Goal: Use online tool/utility: Utilize a website feature to perform a specific function

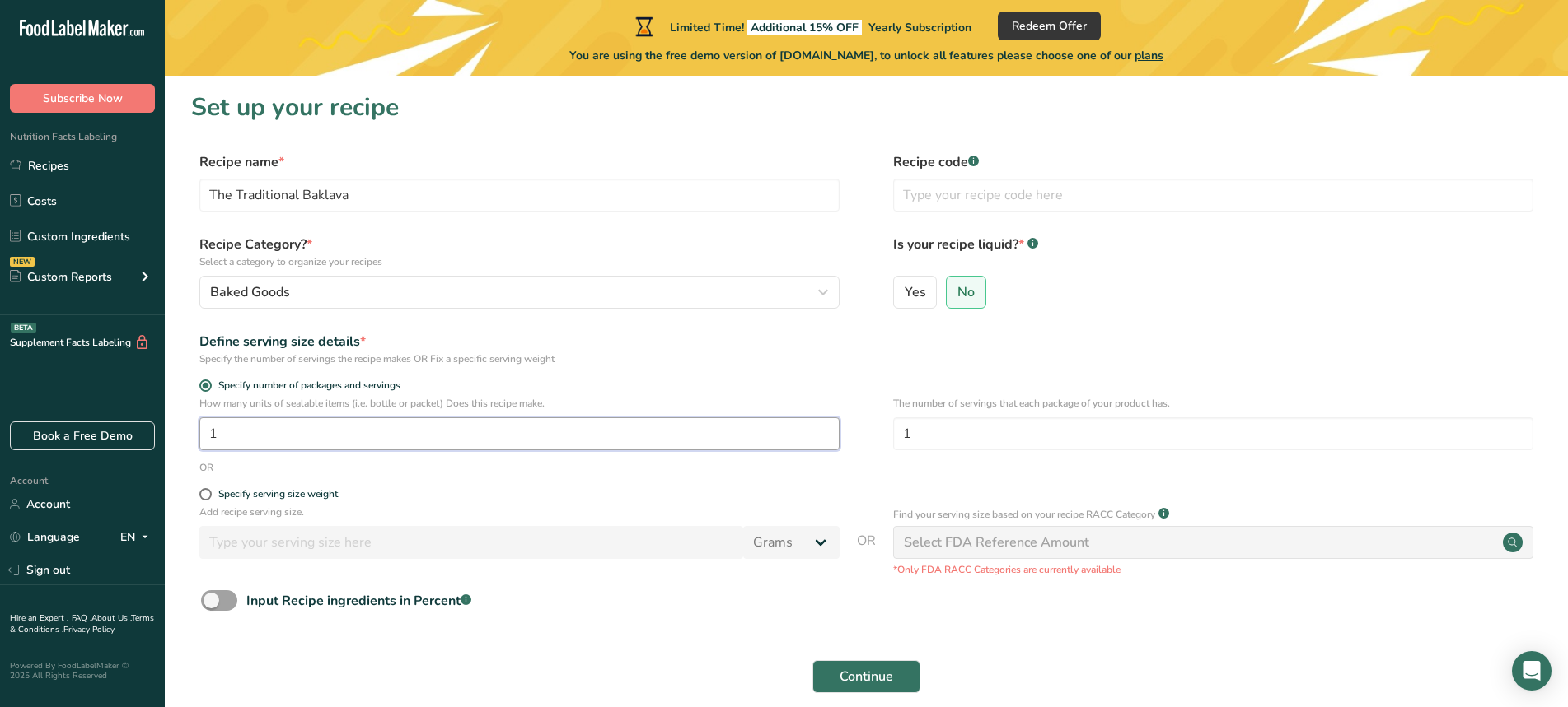
click at [352, 430] on input "1" at bounding box center [519, 433] width 640 height 32
click at [566, 352] on div "Specify the number of servings the recipe makes OR Fix a specific serving weight" at bounding box center [519, 359] width 640 height 15
click at [449, 360] on div "Specify the number of servings the recipe makes OR Fix a specific serving weight" at bounding box center [519, 359] width 640 height 15
click at [266, 443] on input "1" at bounding box center [519, 433] width 640 height 32
type input "13"
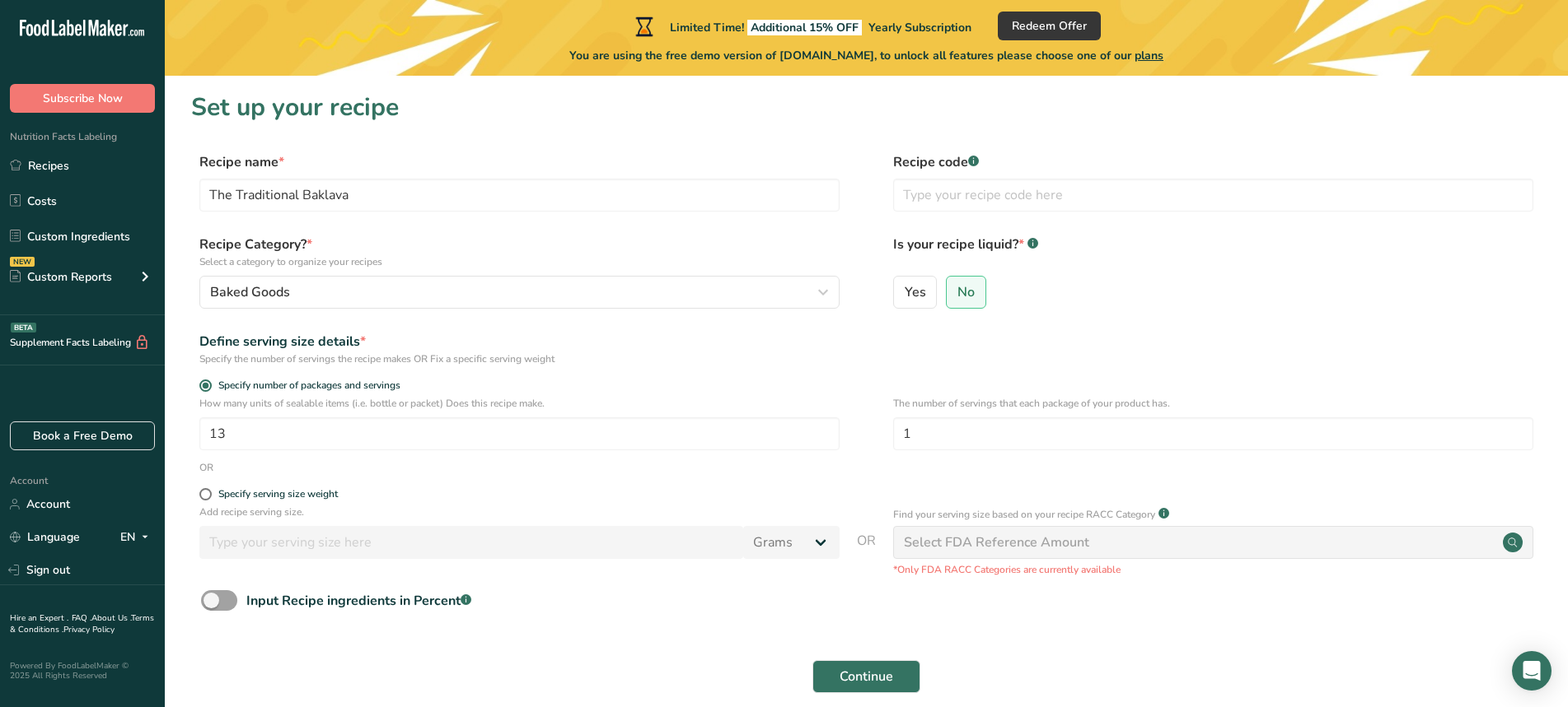
click at [284, 538] on input "number" at bounding box center [472, 542] width 544 height 32
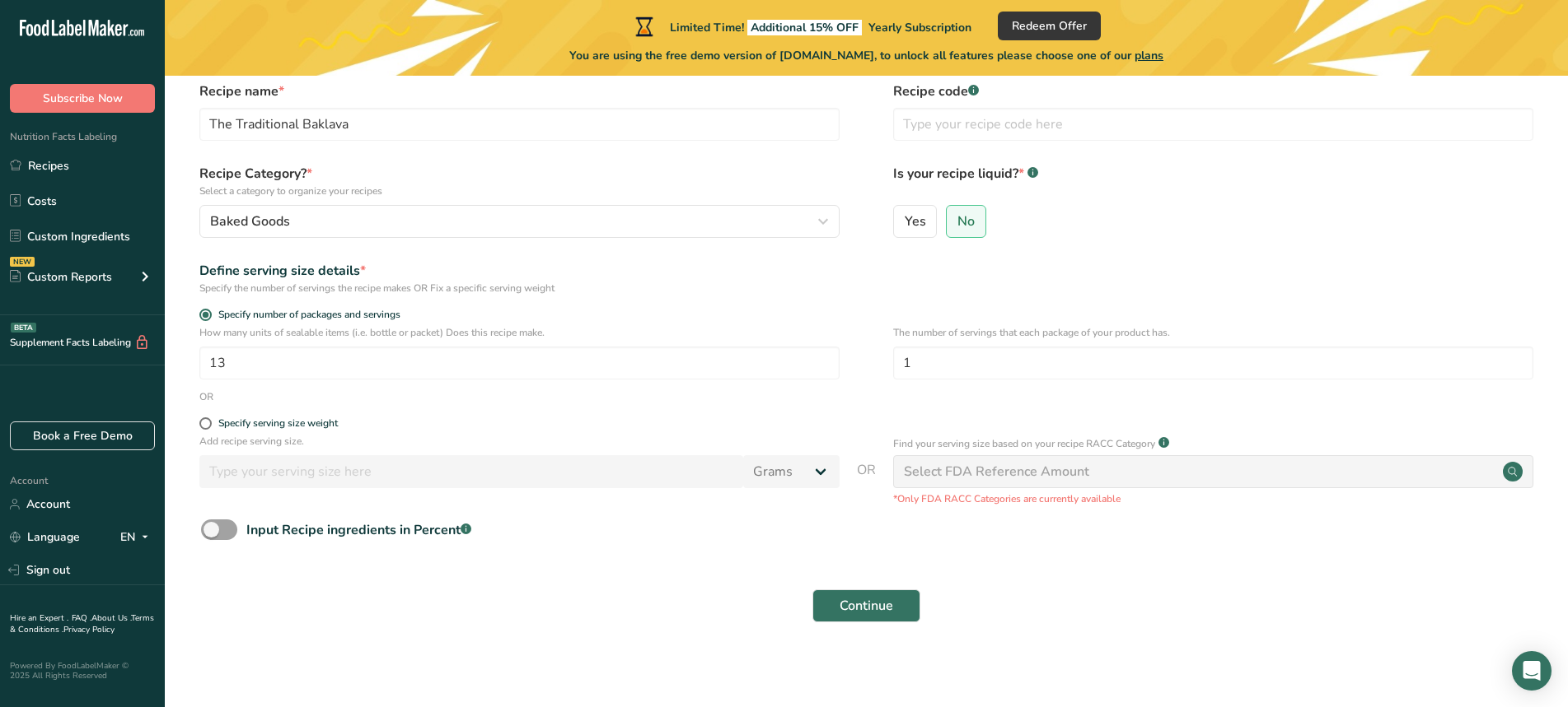
scroll to position [75, 0]
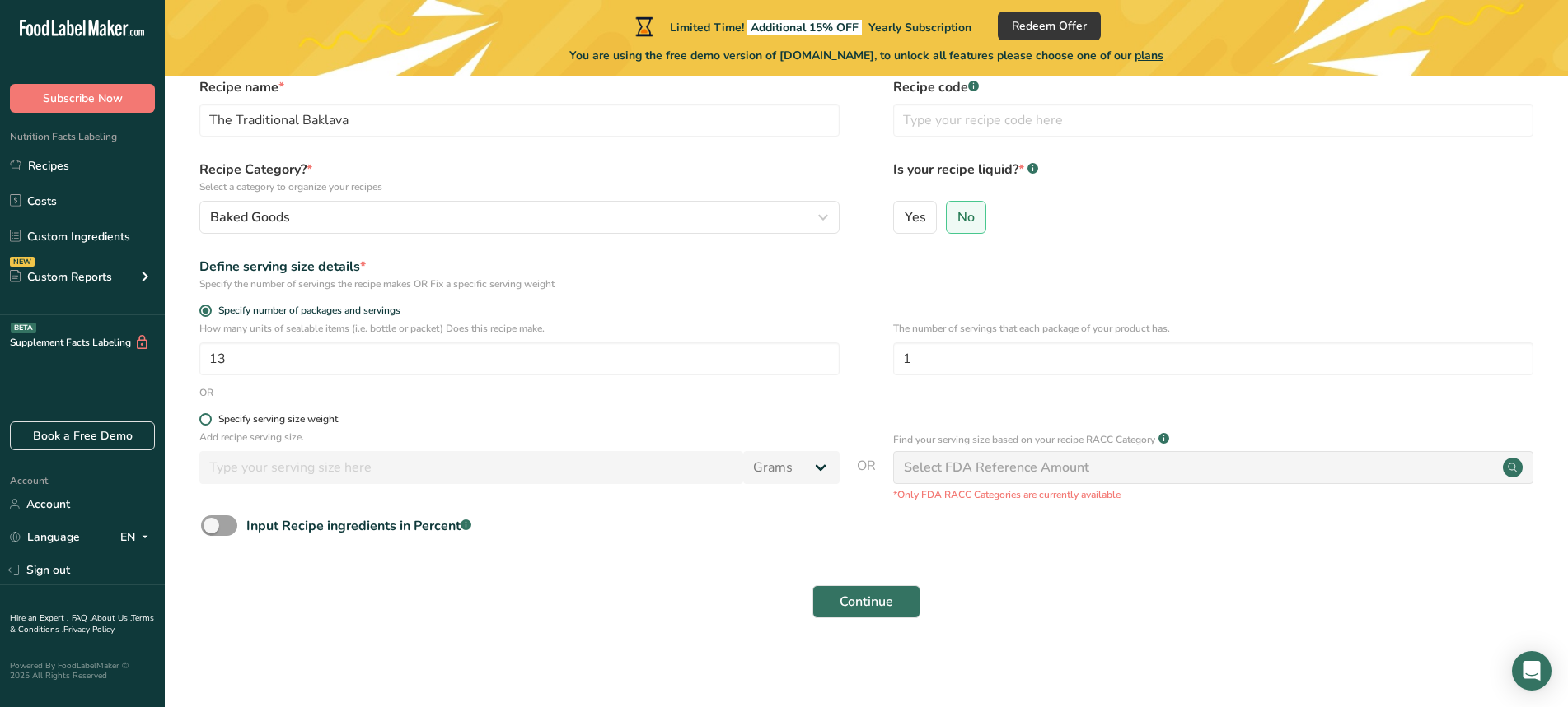
click at [204, 418] on span at bounding box center [205, 418] width 12 height 12
click at [204, 418] on input "Specify serving size weight" at bounding box center [205, 419] width 11 height 11
radio input "true"
radio input "false"
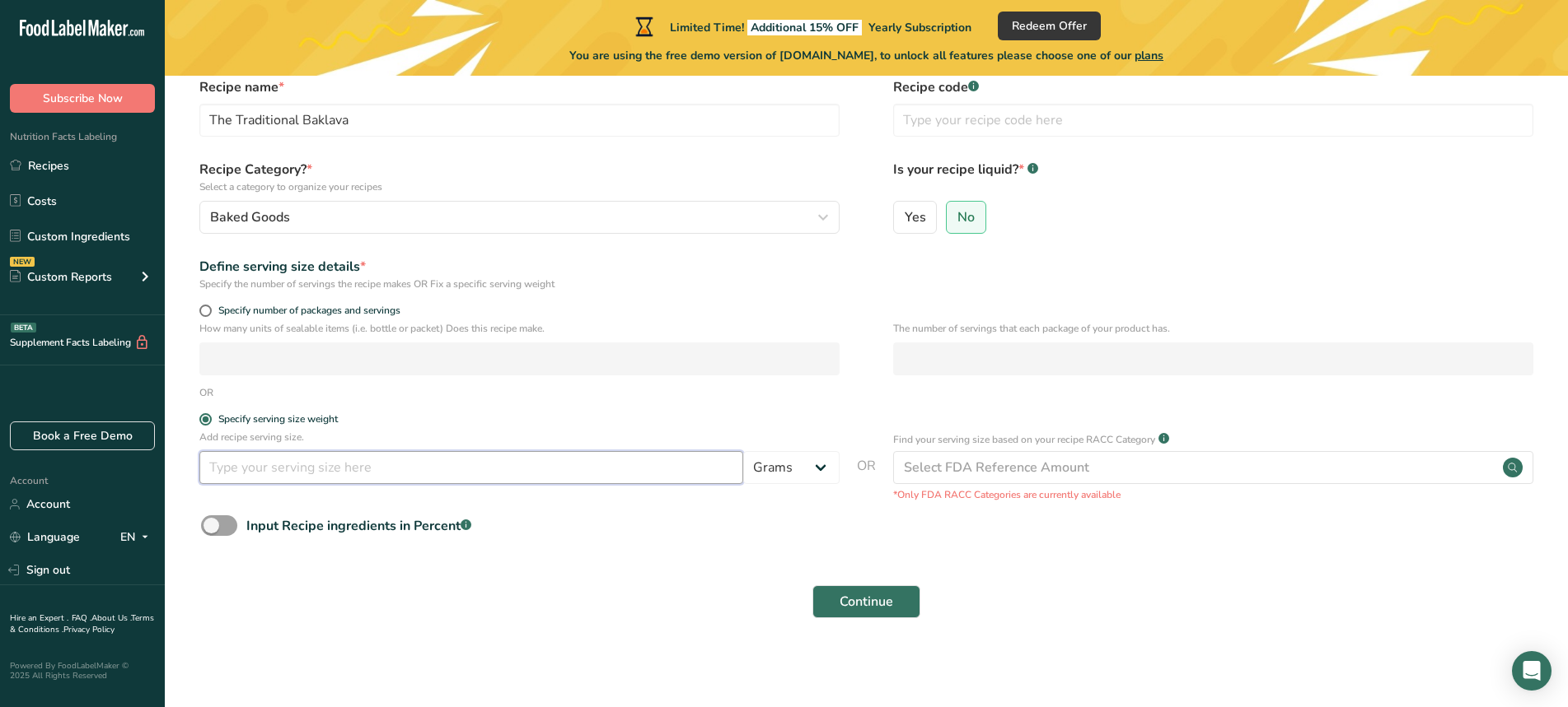
click at [232, 470] on input "number" at bounding box center [472, 467] width 544 height 32
type input "1.25"
click at [815, 464] on select "Grams kg mg mcg lb oz l mL fl oz tbsp tsp cup qt gallon" at bounding box center [791, 467] width 97 height 32
select select "5"
click at [743, 451] on select "Grams kg mg mcg lb oz l mL fl oz tbsp tsp cup qt gallon" at bounding box center [791, 467] width 97 height 32
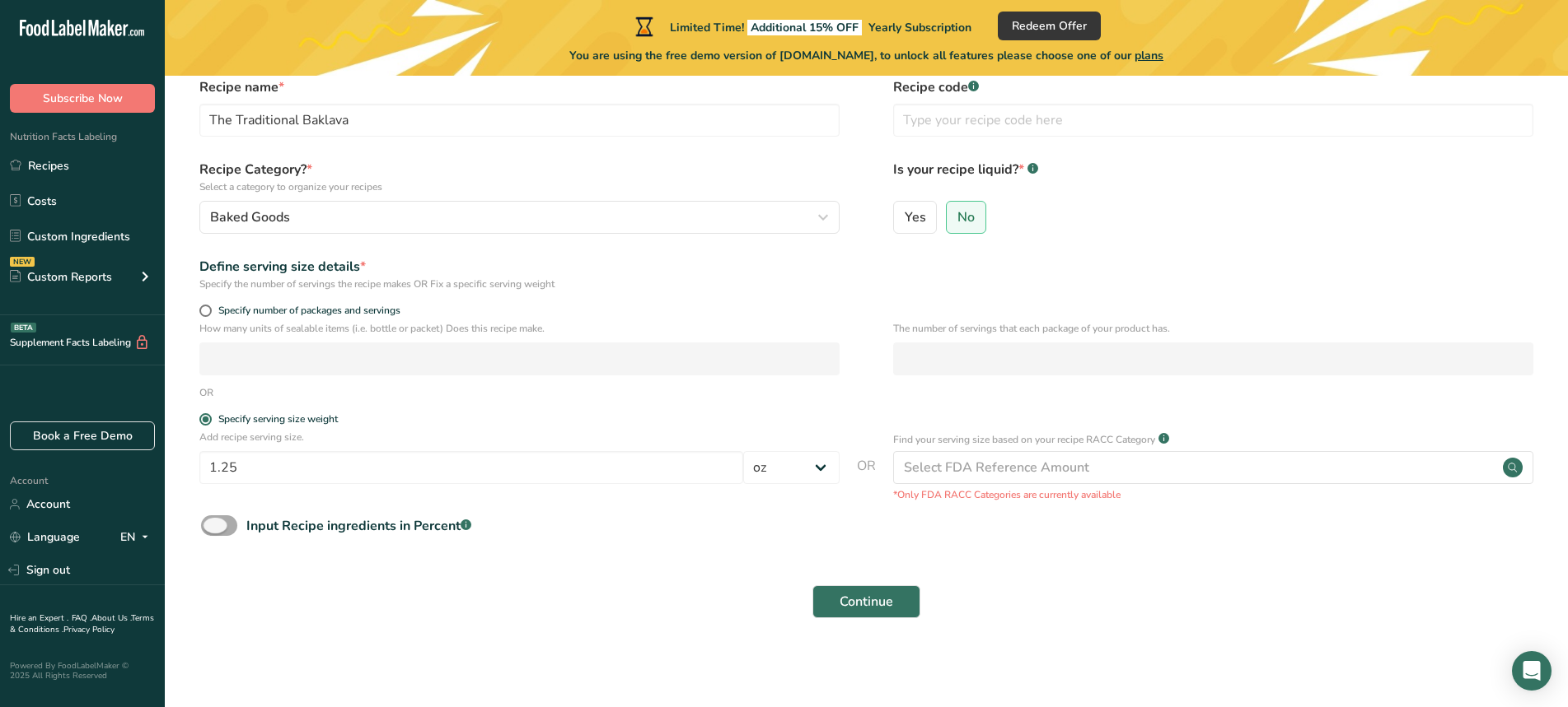
click at [215, 522] on span at bounding box center [219, 525] width 36 height 20
click at [212, 522] on input "Input Recipe ingredients in Percent .a-a{fill:#347362;}.b-a{fill:#fff;}" at bounding box center [207, 526] width 11 height 11
checkbox input "true"
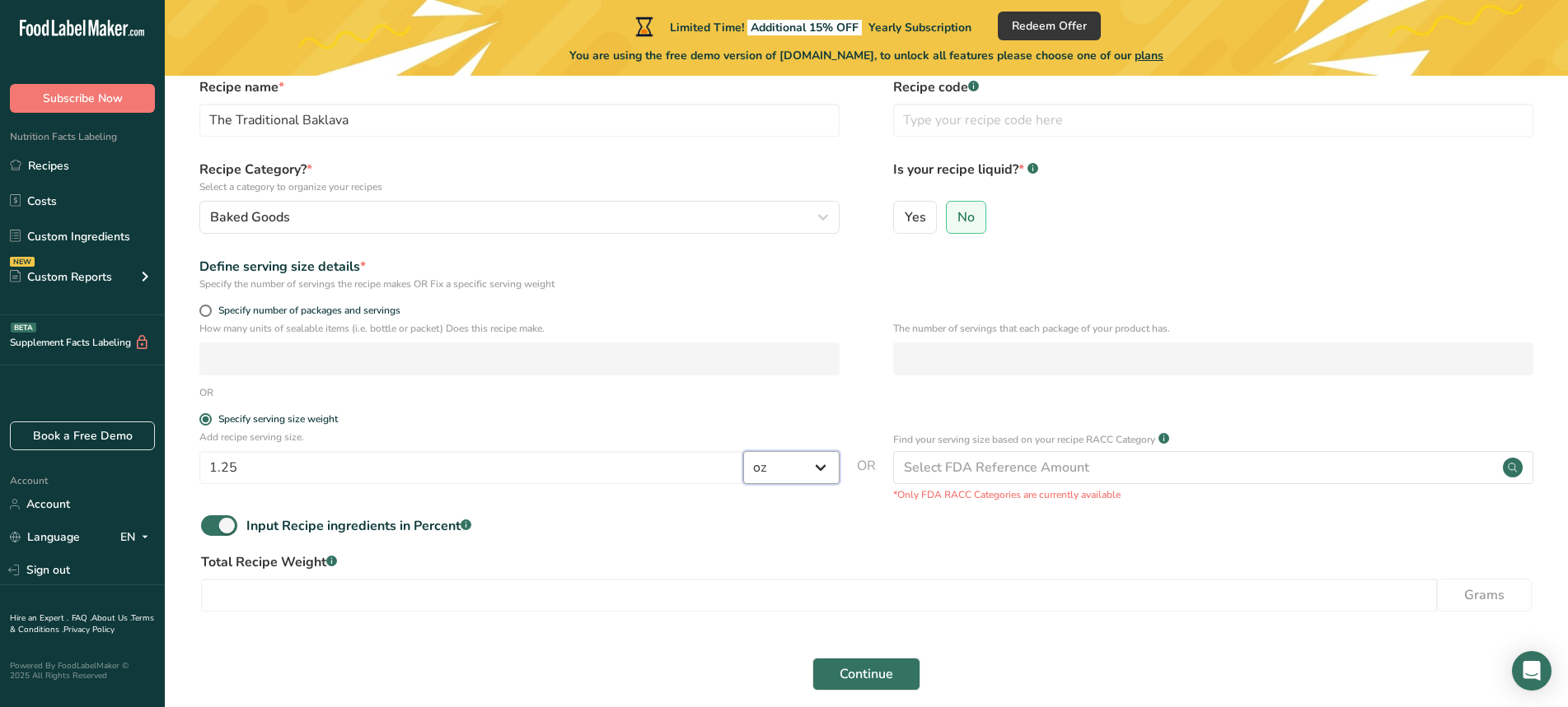
click at [816, 471] on select "Grams kg mg mcg lb oz l mL fl oz tbsp tsp cup qt gallon" at bounding box center [791, 467] width 97 height 32
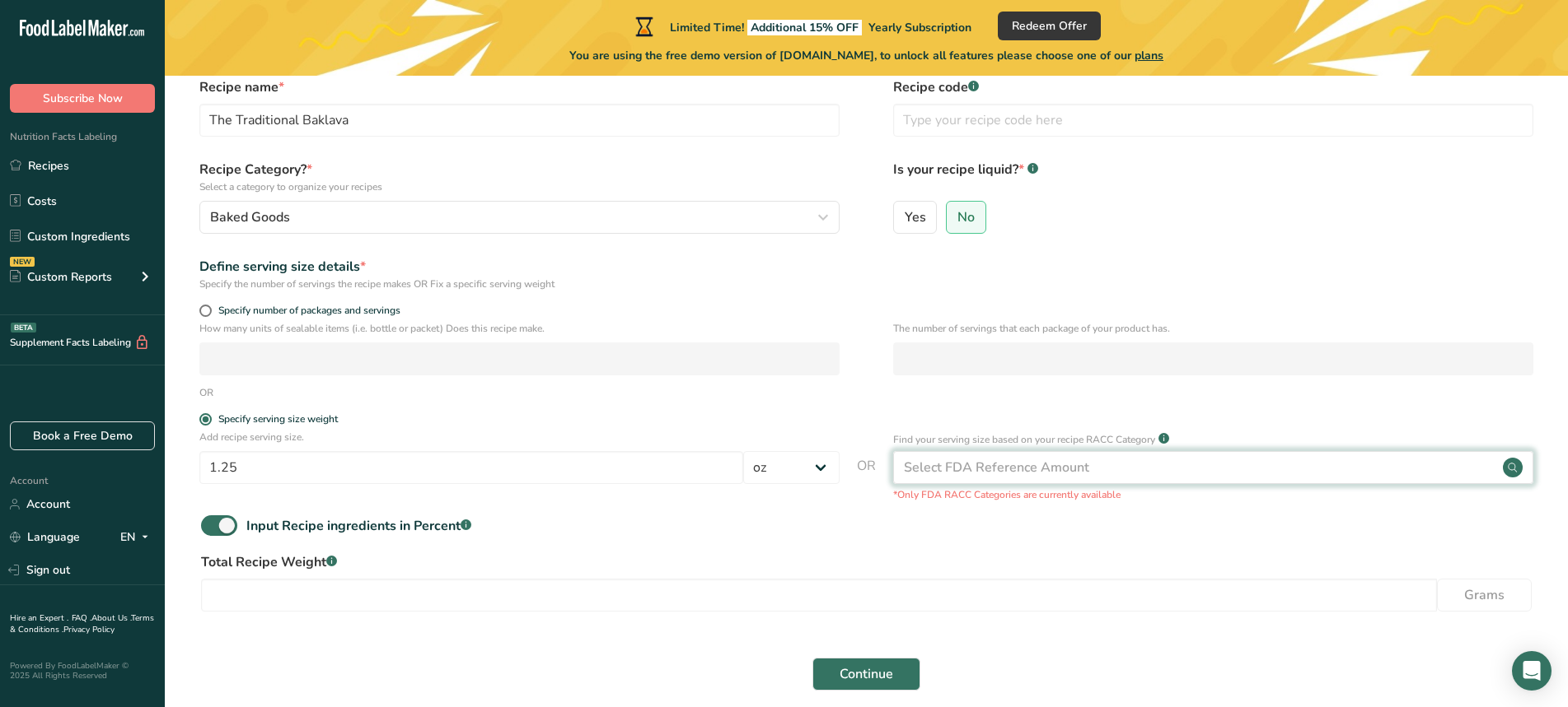
click at [1112, 461] on div "Select FDA Reference Amount" at bounding box center [1212, 467] width 640 height 32
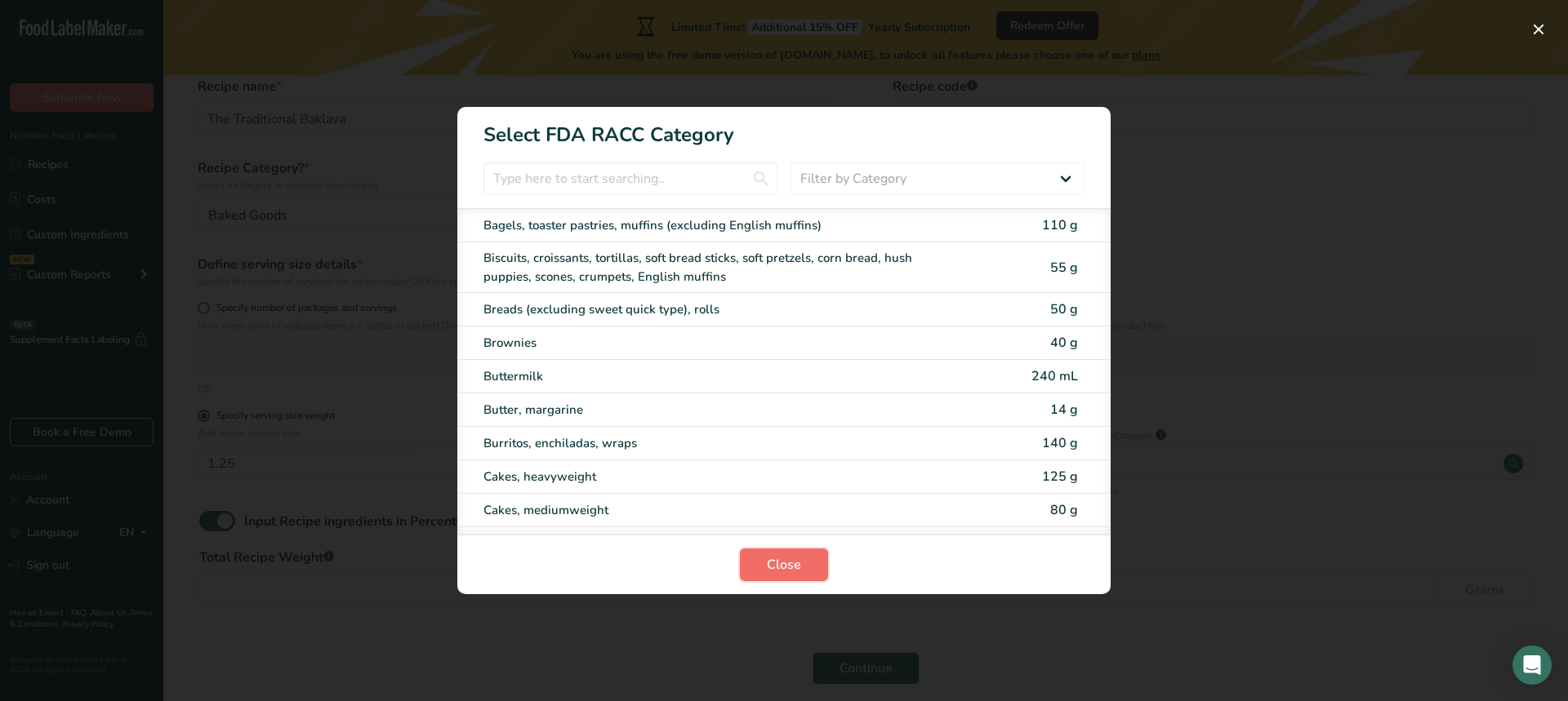
click at [778, 569] on span "Close" at bounding box center [783, 564] width 34 height 19
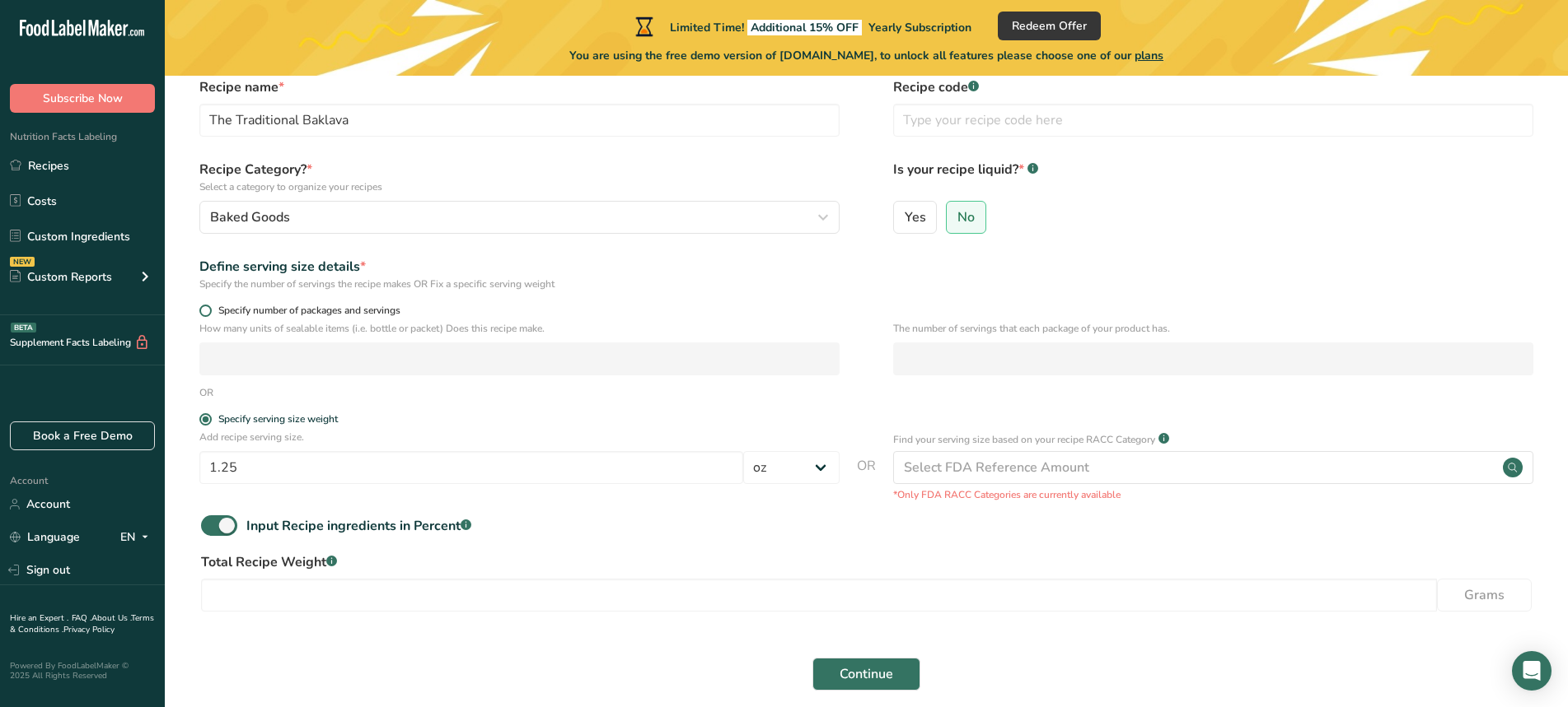
click at [204, 309] on span at bounding box center [205, 310] width 12 height 12
click at [204, 309] on input "Specify number of packages and servings" at bounding box center [205, 311] width 11 height 11
radio input "true"
radio input "false"
select select "0"
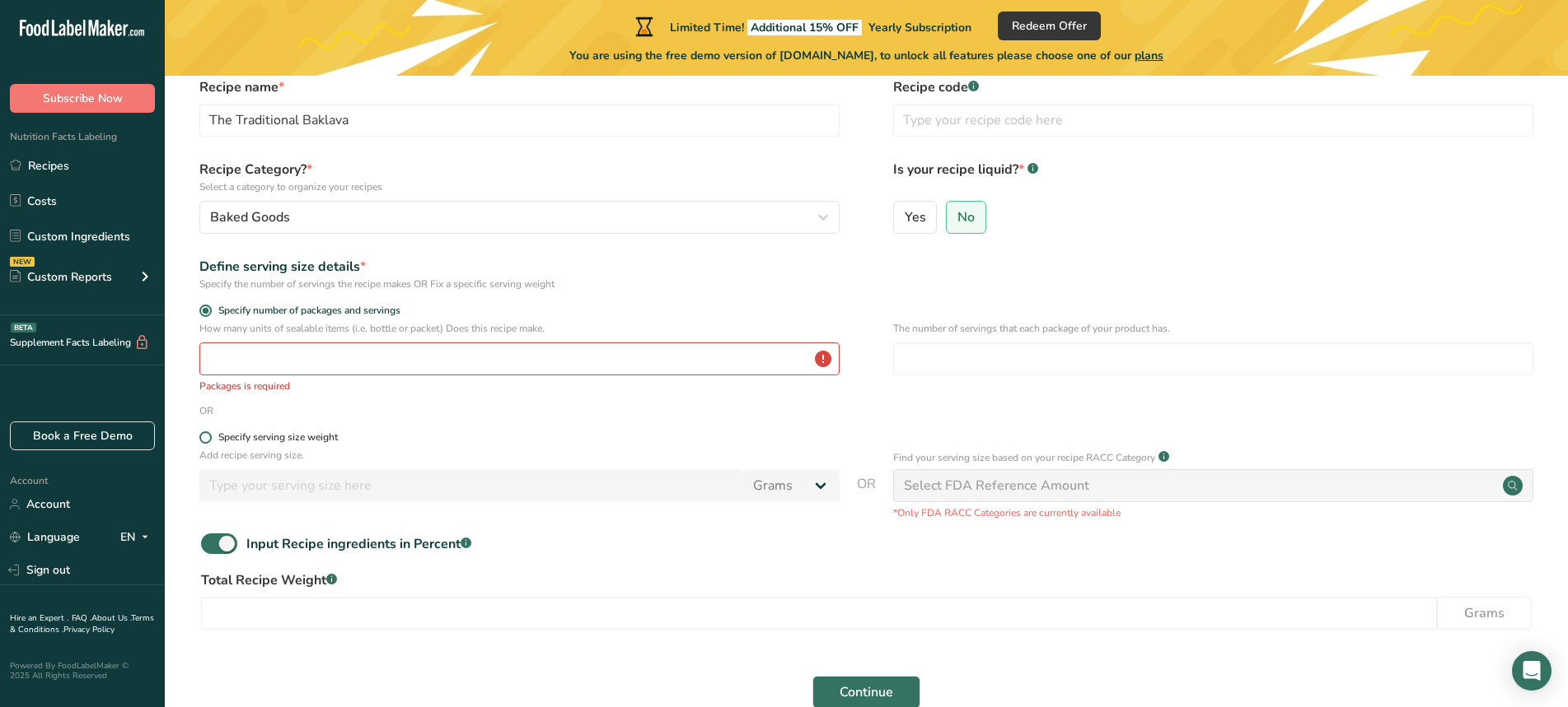
click at [206, 435] on span at bounding box center [205, 437] width 12 height 12
click at [206, 435] on input "Specify serving size weight" at bounding box center [205, 438] width 11 height 11
radio input "true"
radio input "false"
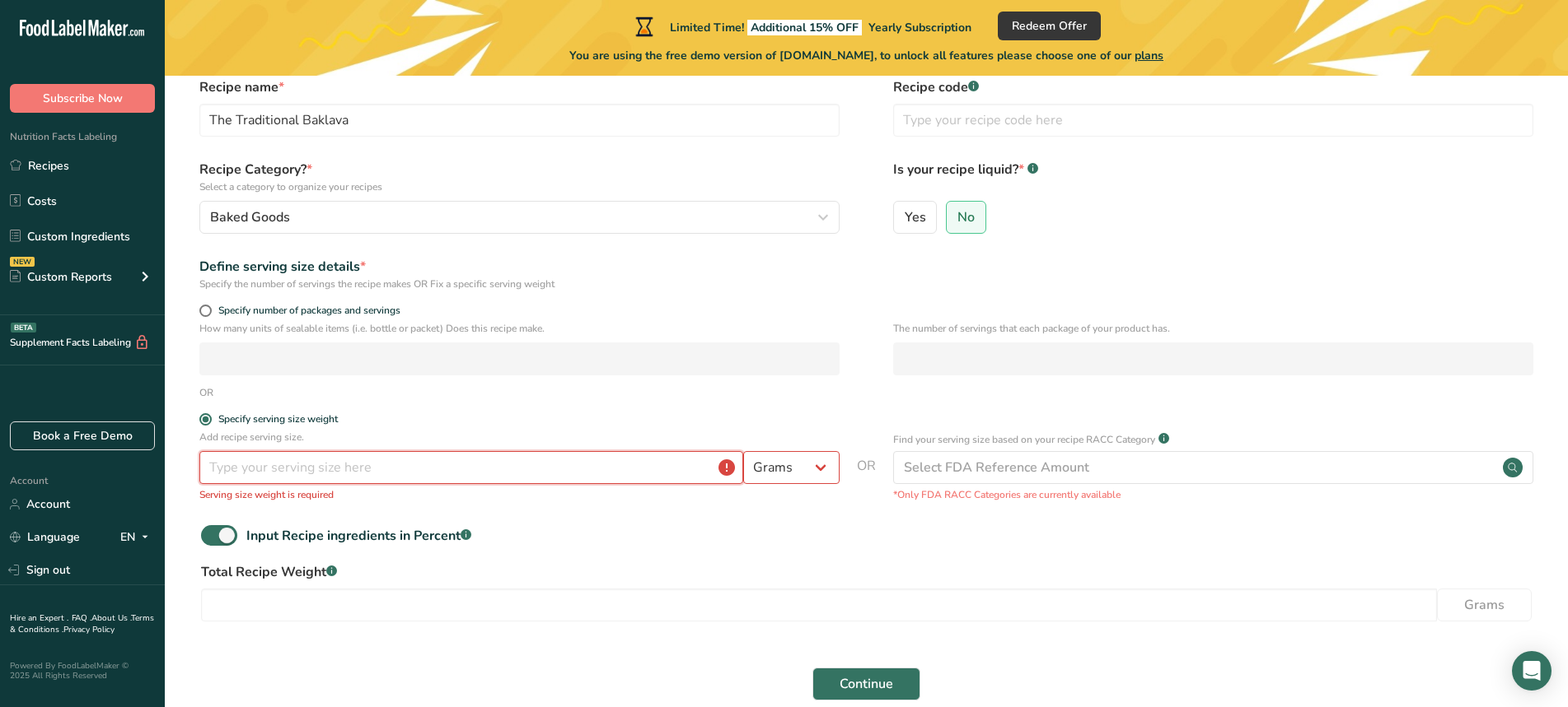
click at [227, 470] on input "number" at bounding box center [472, 467] width 544 height 32
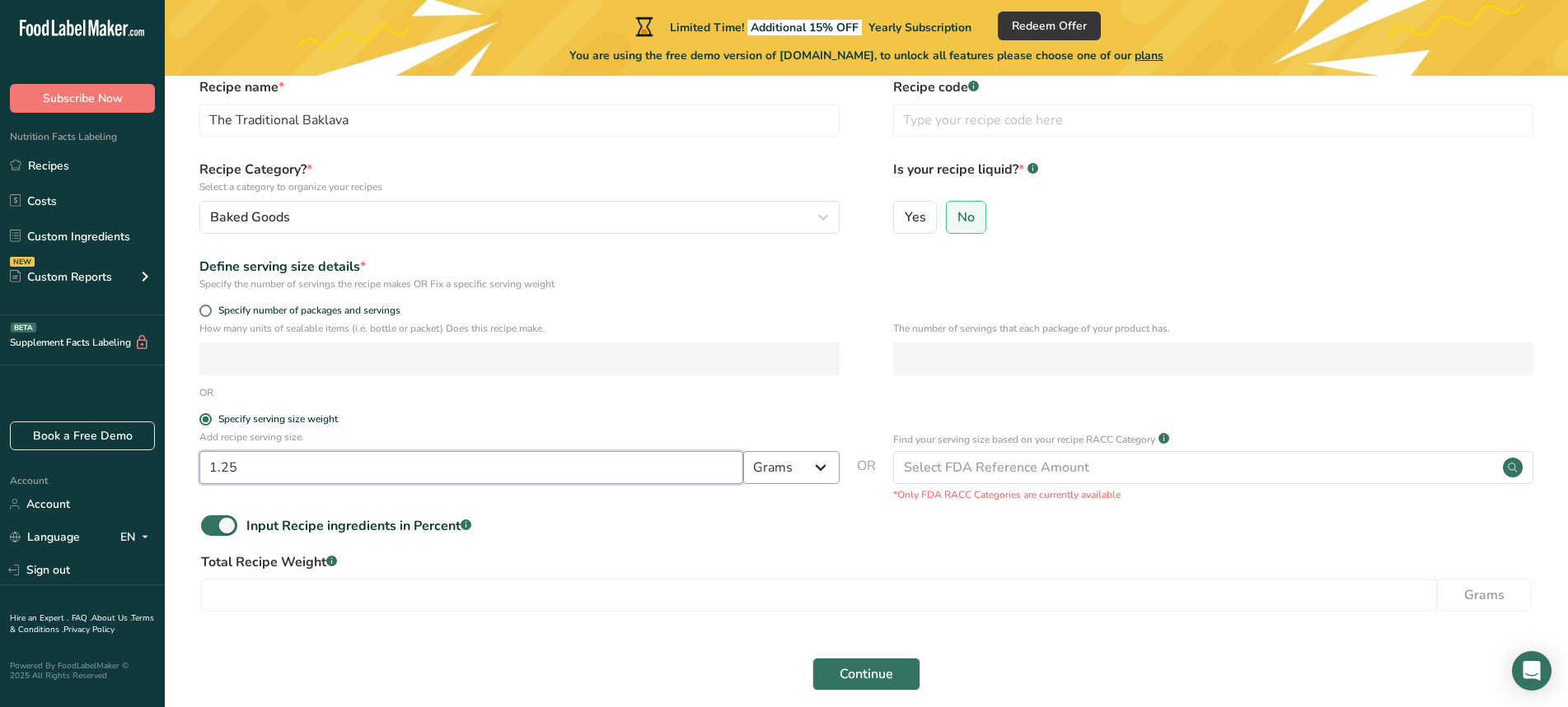
type input "1.25"
click at [823, 468] on select "Grams kg mg mcg lb oz l mL fl oz tbsp tsp cup qt gallon" at bounding box center [791, 467] width 97 height 32
select select "5"
click at [743, 451] on select "Grams kg mg mcg lb oz l mL fl oz tbsp tsp cup qt gallon" at bounding box center [791, 467] width 97 height 32
click at [226, 523] on span at bounding box center [219, 525] width 36 height 20
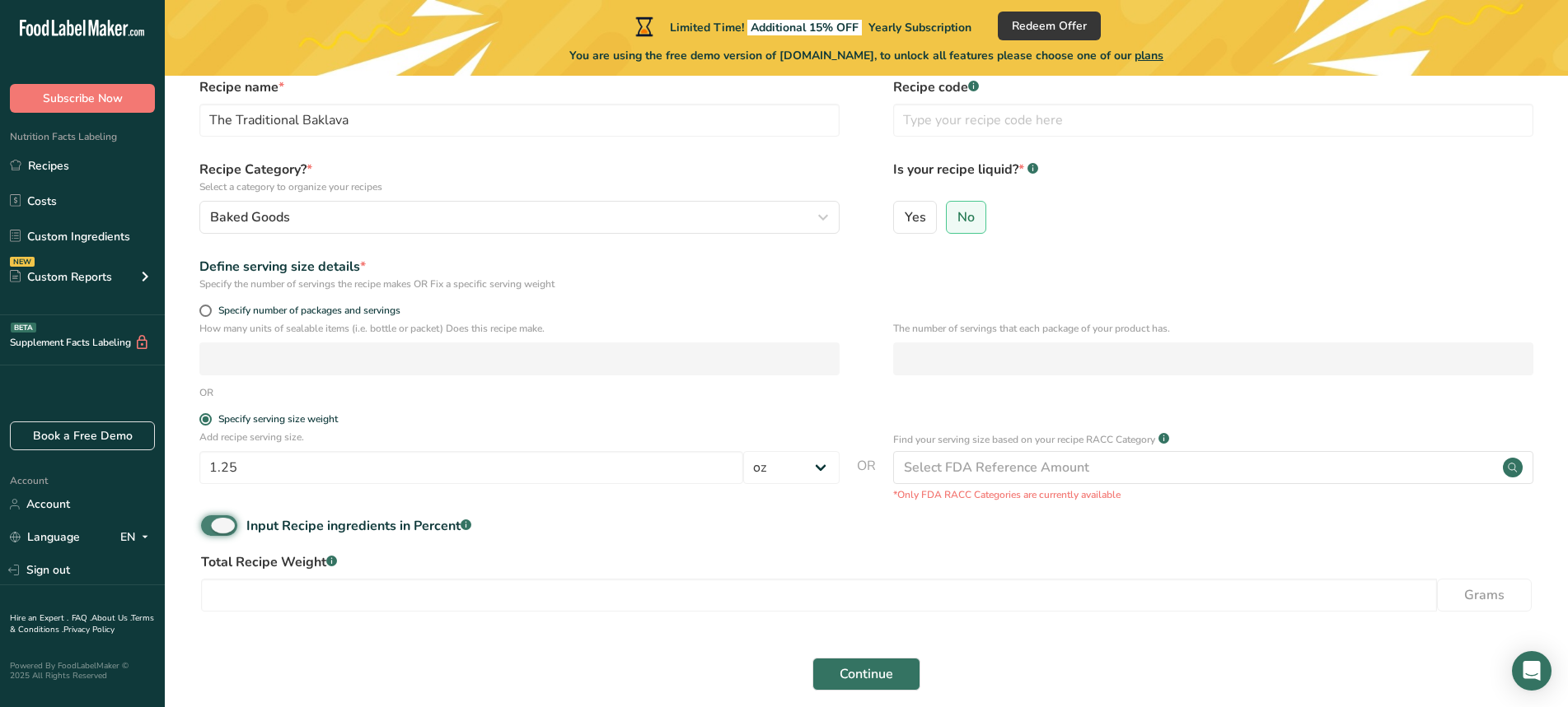
click at [212, 523] on input "Input Recipe ingredients in Percent .a-a{fill:#347362;}.b-a{fill:#fff;}" at bounding box center [207, 526] width 11 height 11
checkbox input "false"
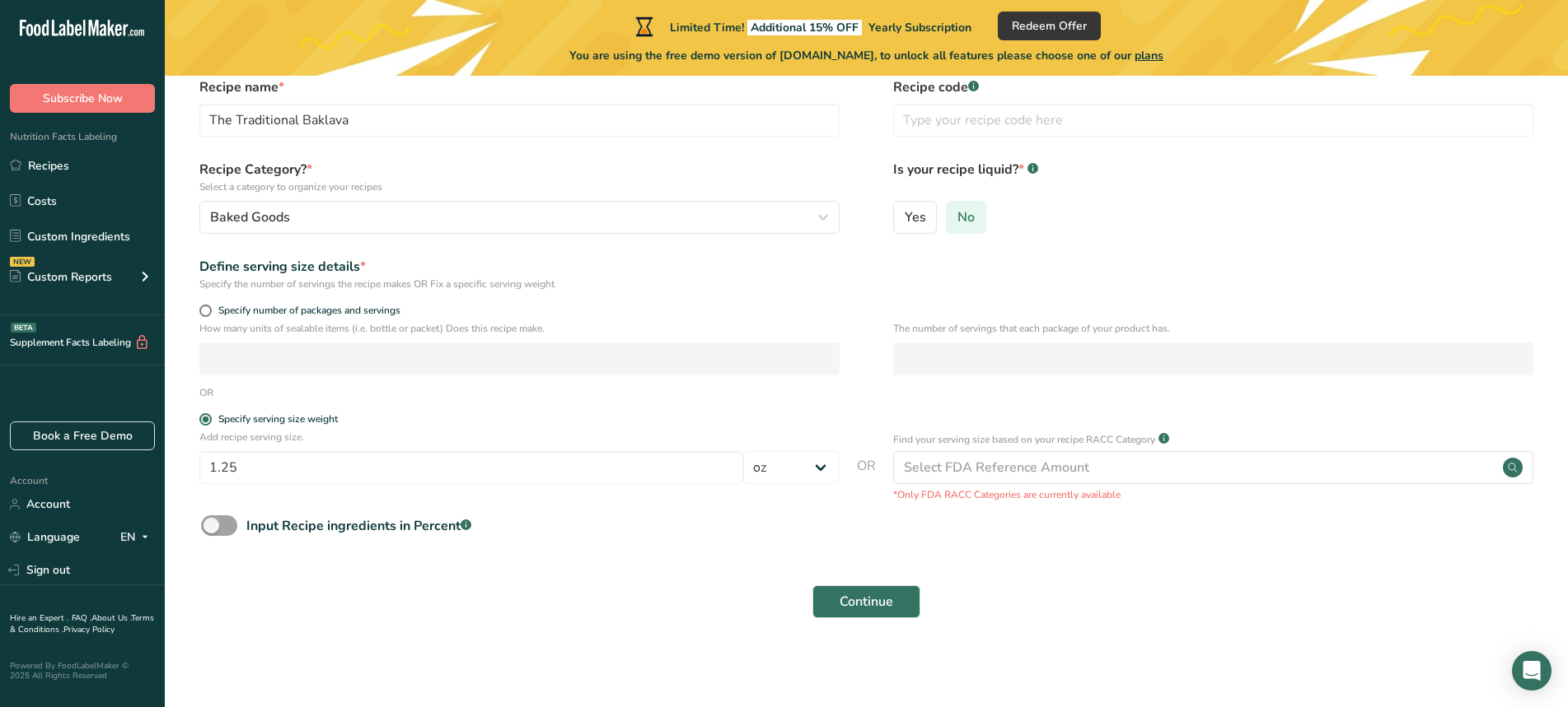
click at [958, 215] on span "No" at bounding box center [965, 217] width 18 height 17
click at [957, 215] on input "No" at bounding box center [952, 217] width 11 height 11
click at [849, 596] on span "Continue" at bounding box center [866, 601] width 54 height 19
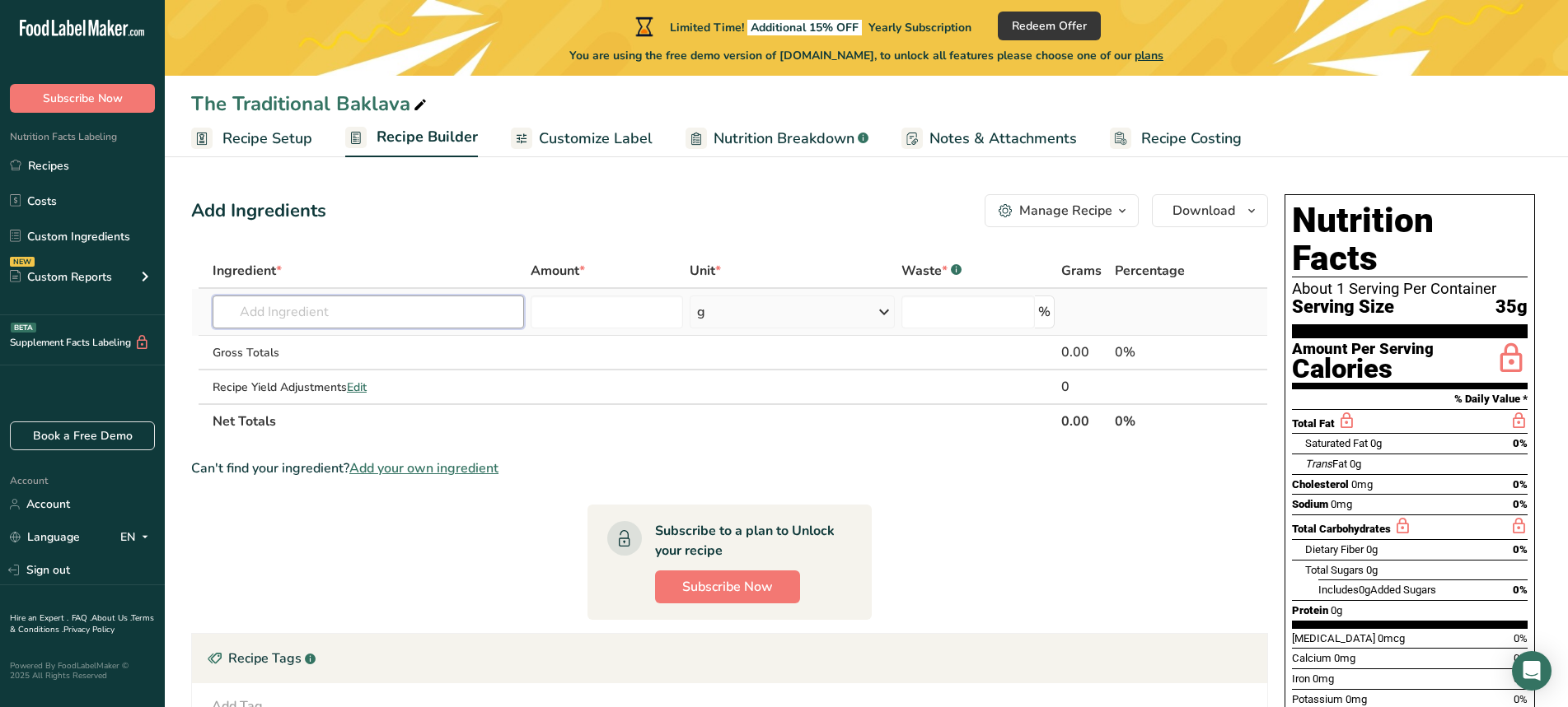
click at [255, 305] on input "text" at bounding box center [368, 312] width 311 height 32
type input "f"
